Goal: Task Accomplishment & Management: Complete application form

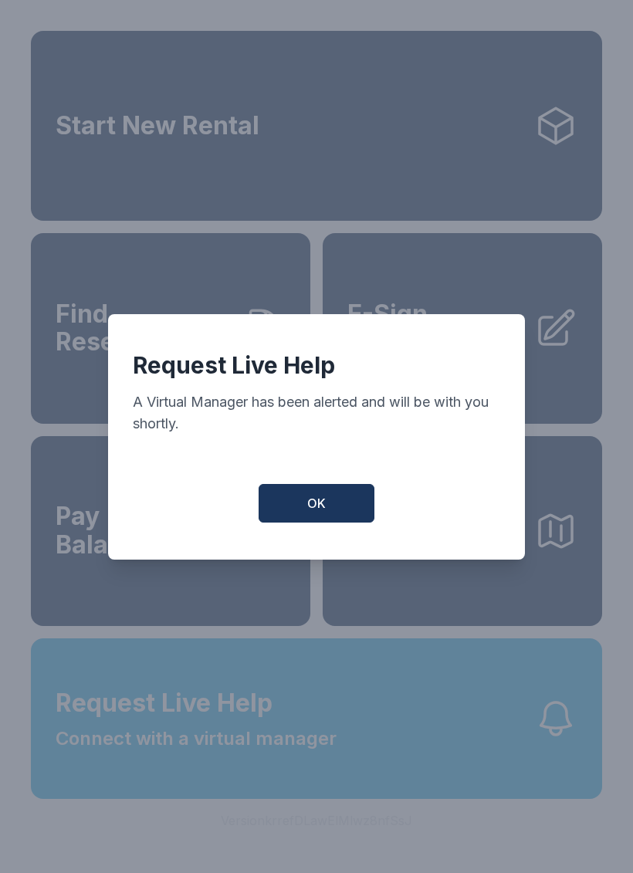
click at [350, 508] on button "OK" at bounding box center [316, 503] width 116 height 39
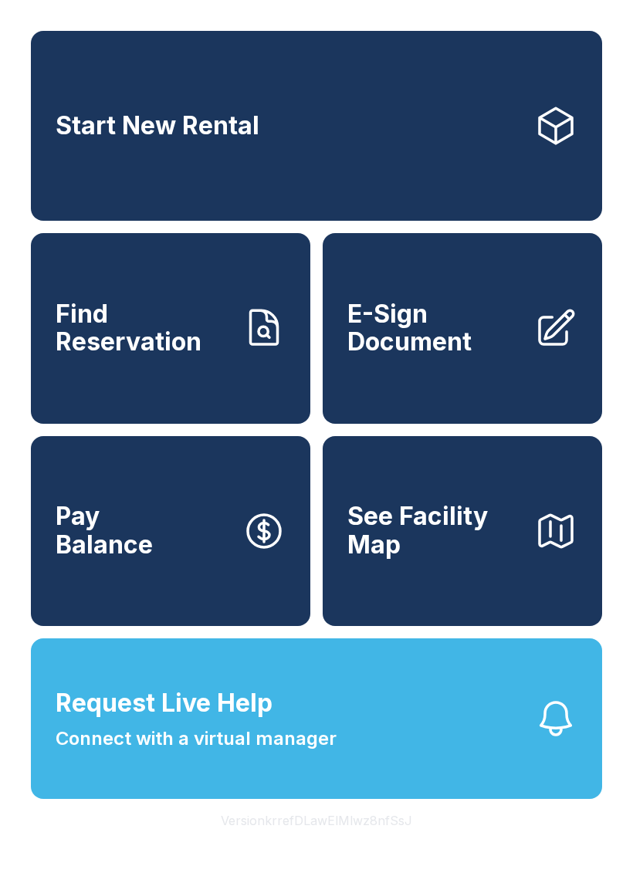
click at [328, 522] on button "See Facility Map" at bounding box center [462, 531] width 279 height 190
click at [468, 350] on span "E-Sign Document" at bounding box center [434, 328] width 174 height 56
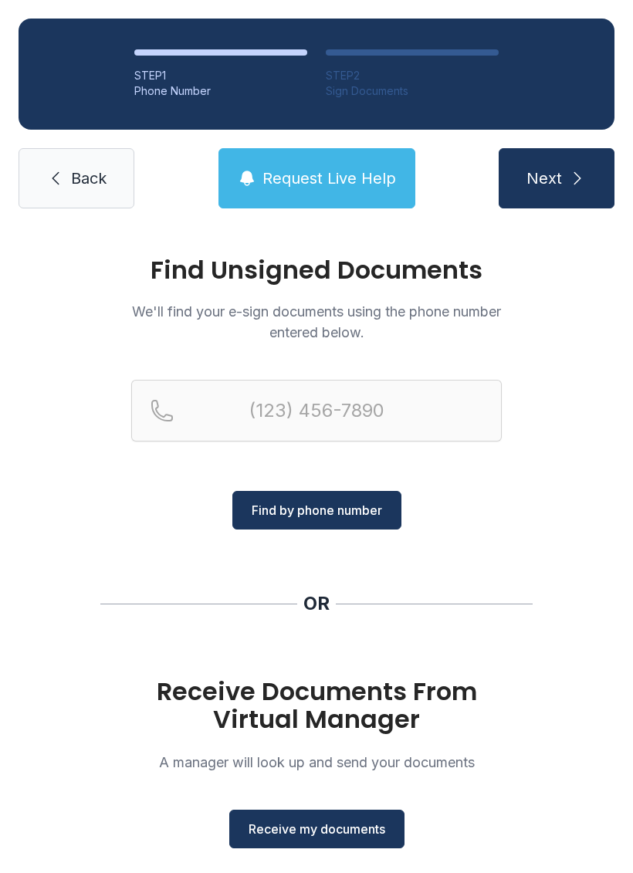
click at [366, 824] on span "Receive my documents" at bounding box center [316, 828] width 137 height 19
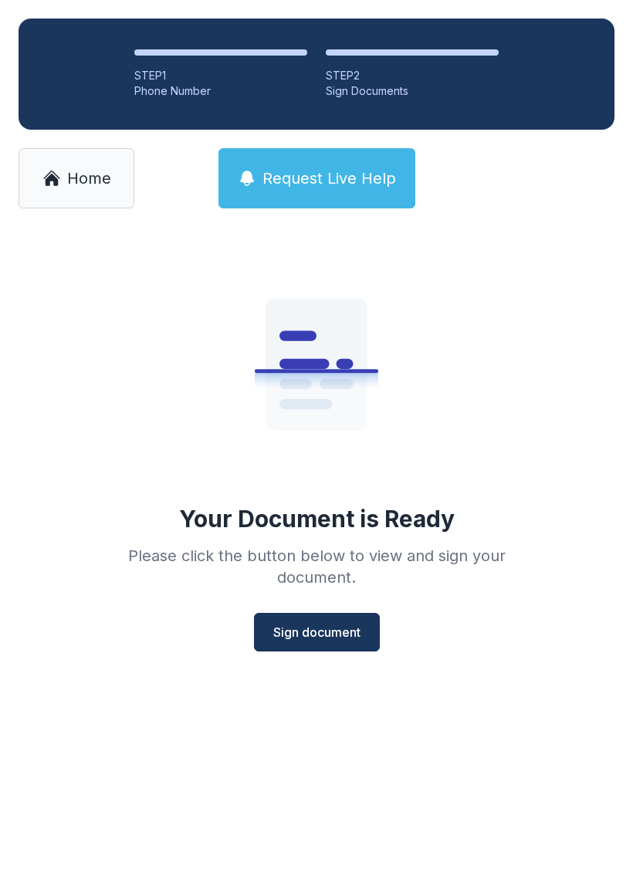
click at [344, 624] on span "Sign document" at bounding box center [316, 632] width 87 height 19
click at [348, 627] on span "Sign document" at bounding box center [316, 632] width 87 height 19
click at [336, 633] on span "Sign document" at bounding box center [316, 632] width 87 height 19
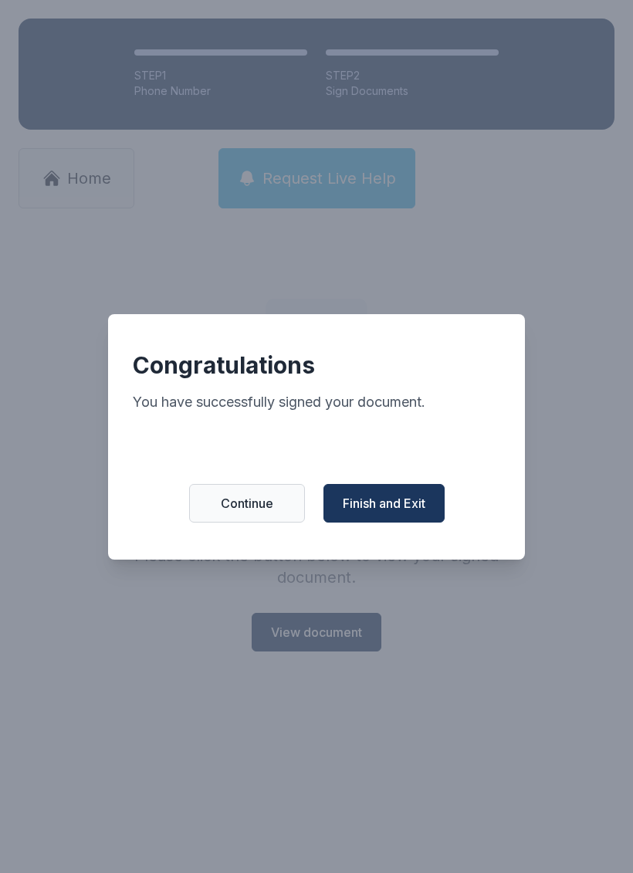
click at [417, 496] on button "Finish and Exit" at bounding box center [383, 503] width 121 height 39
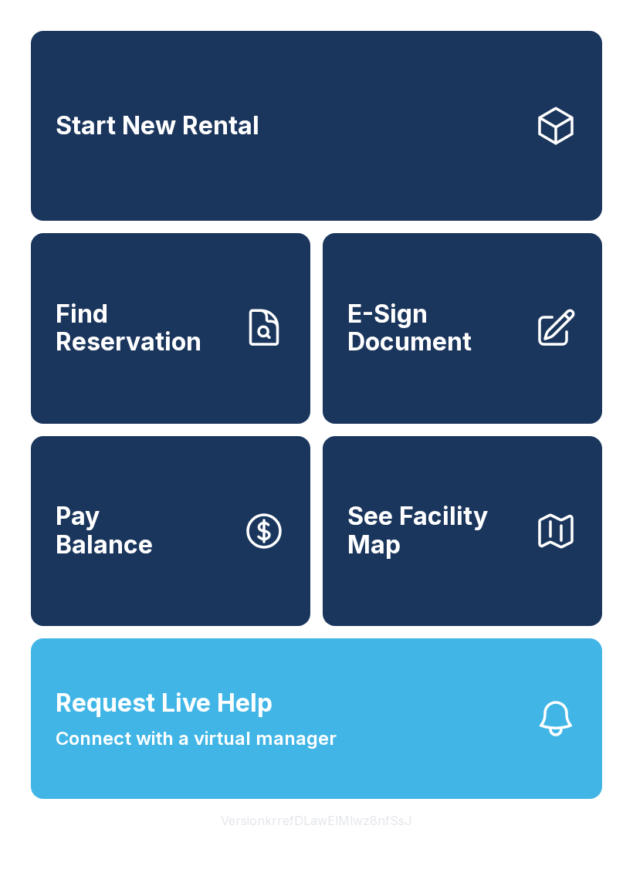
click at [526, 744] on button "Request Live Help Connect with a virtual manager" at bounding box center [316, 718] width 571 height 160
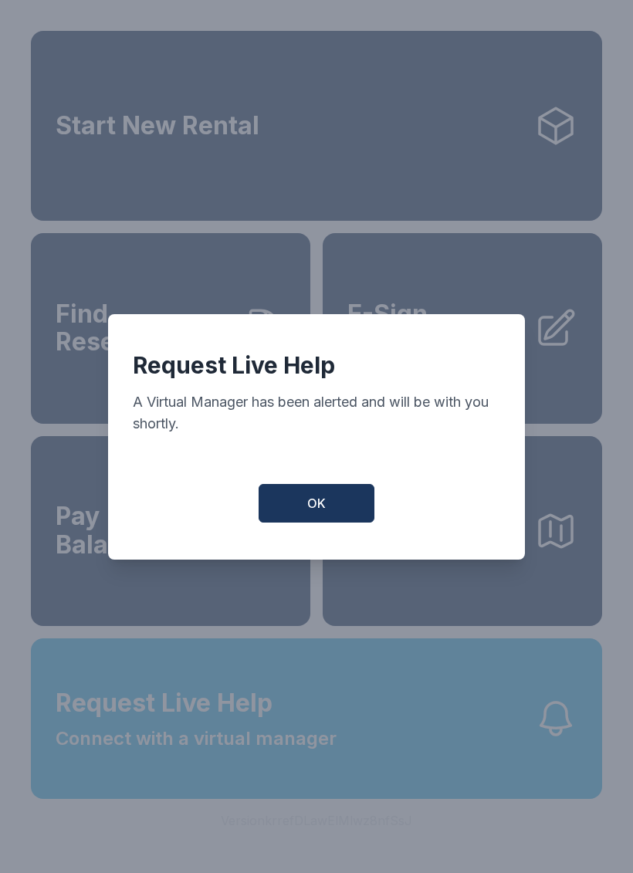
click at [346, 512] on button "OK" at bounding box center [316, 503] width 116 height 39
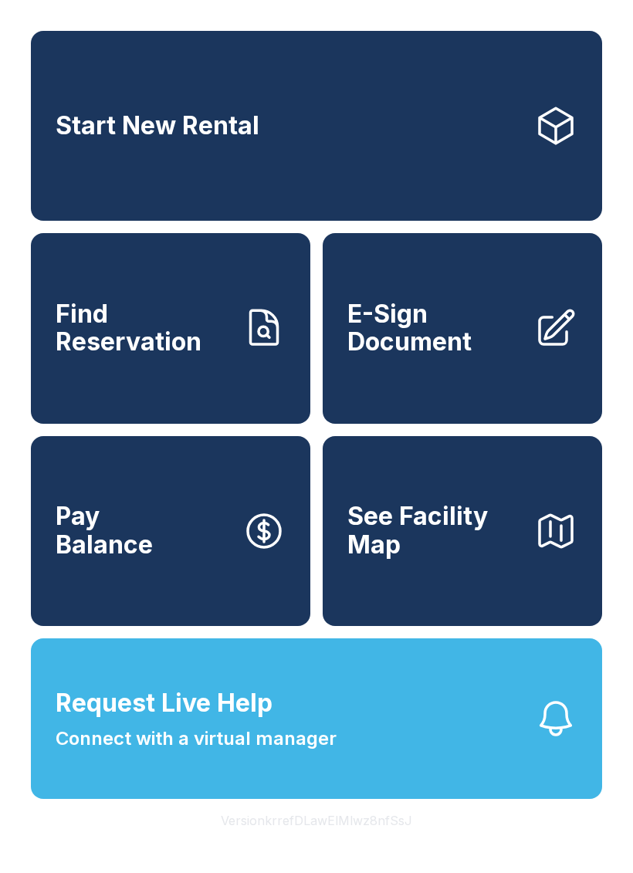
click at [502, 353] on span "E-Sign Document" at bounding box center [434, 328] width 174 height 56
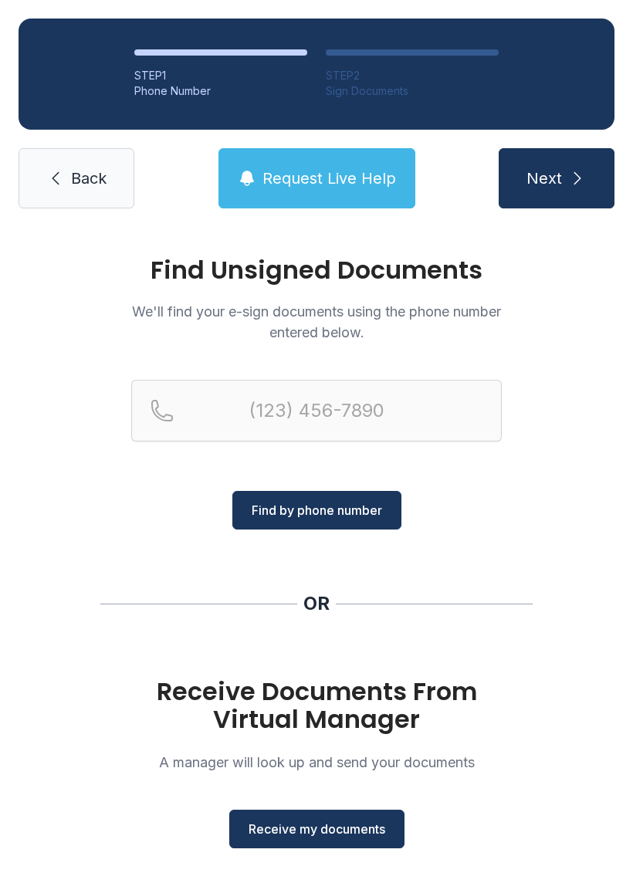
click at [368, 819] on button "Receive my documents" at bounding box center [316, 828] width 175 height 39
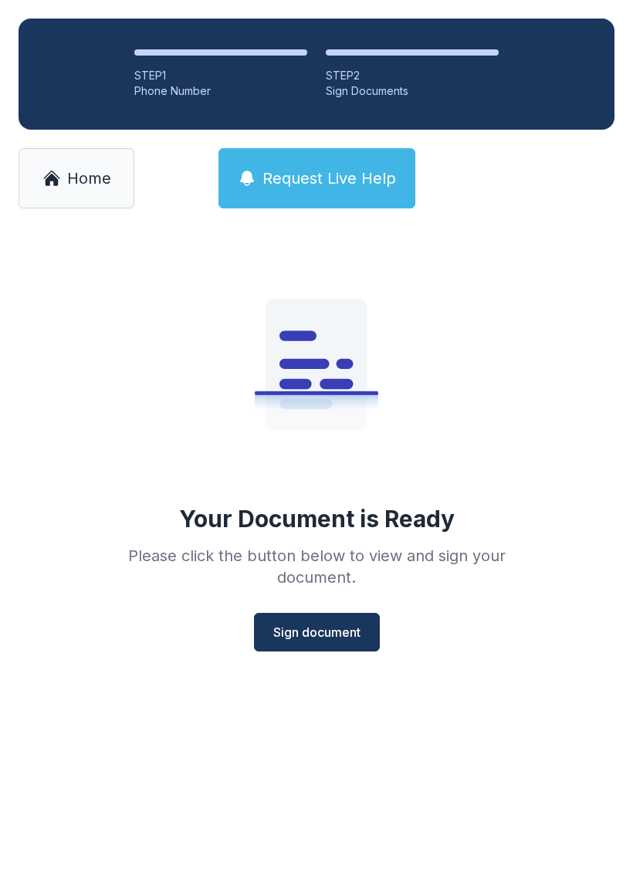
click at [350, 633] on span "Sign document" at bounding box center [316, 632] width 87 height 19
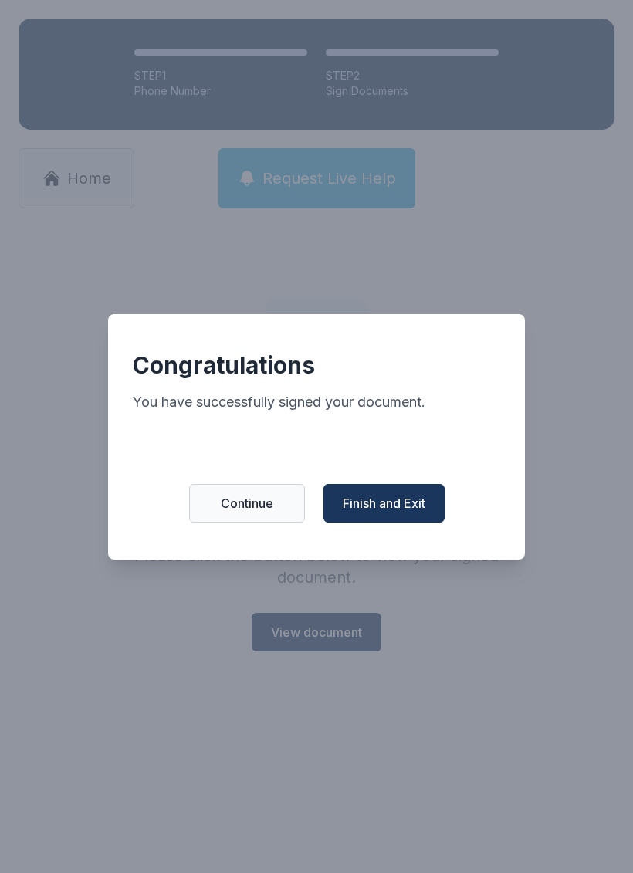
click at [417, 511] on span "Finish and Exit" at bounding box center [384, 503] width 83 height 19
